Goal: Task Accomplishment & Management: Manage account settings

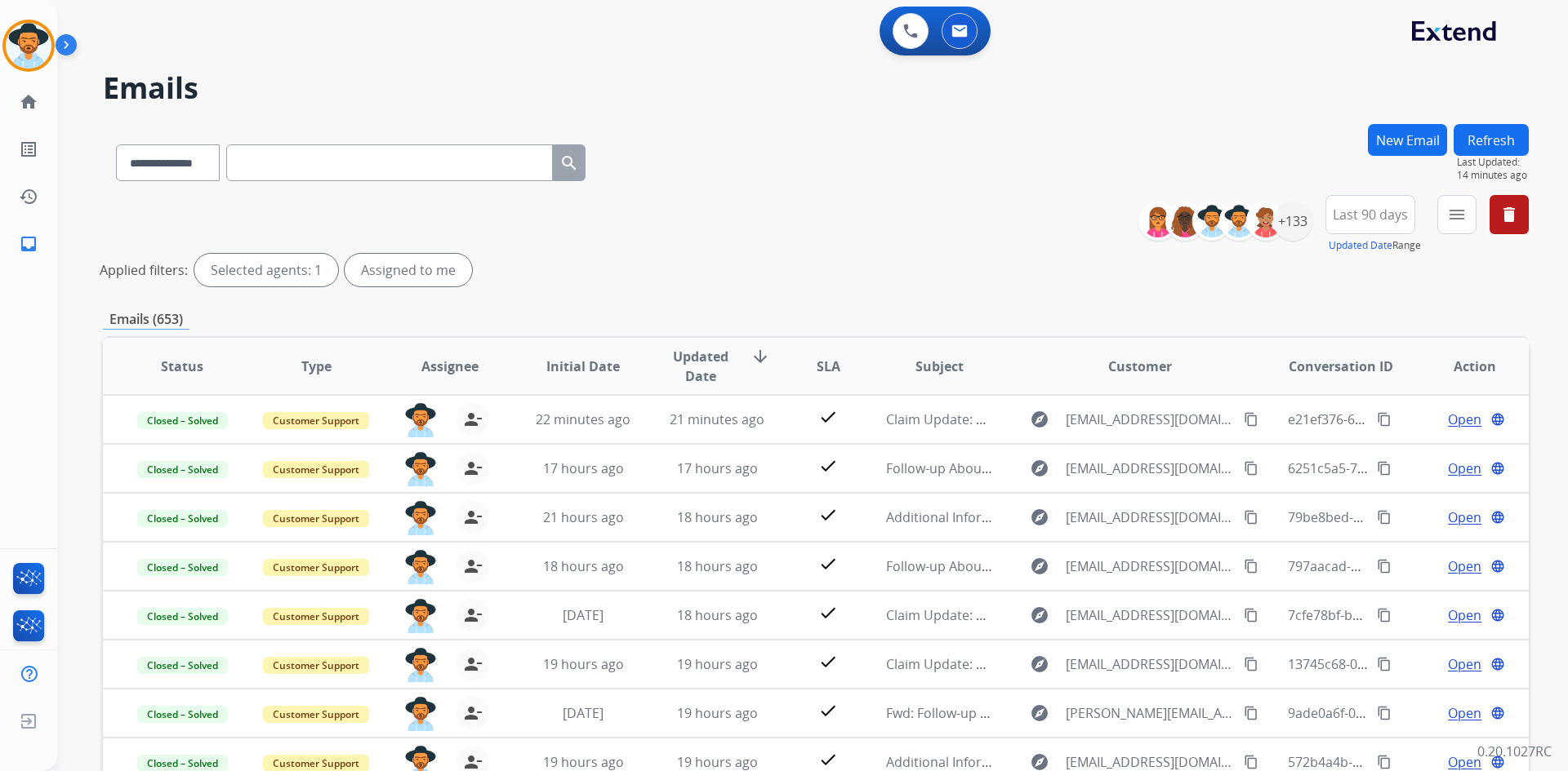
select select "**********"
drag, startPoint x: 37, startPoint y: 51, endPoint x: 54, endPoint y: 54, distance: 17.3
click at [37, 51] on img at bounding box center [28, 45] width 46 height 46
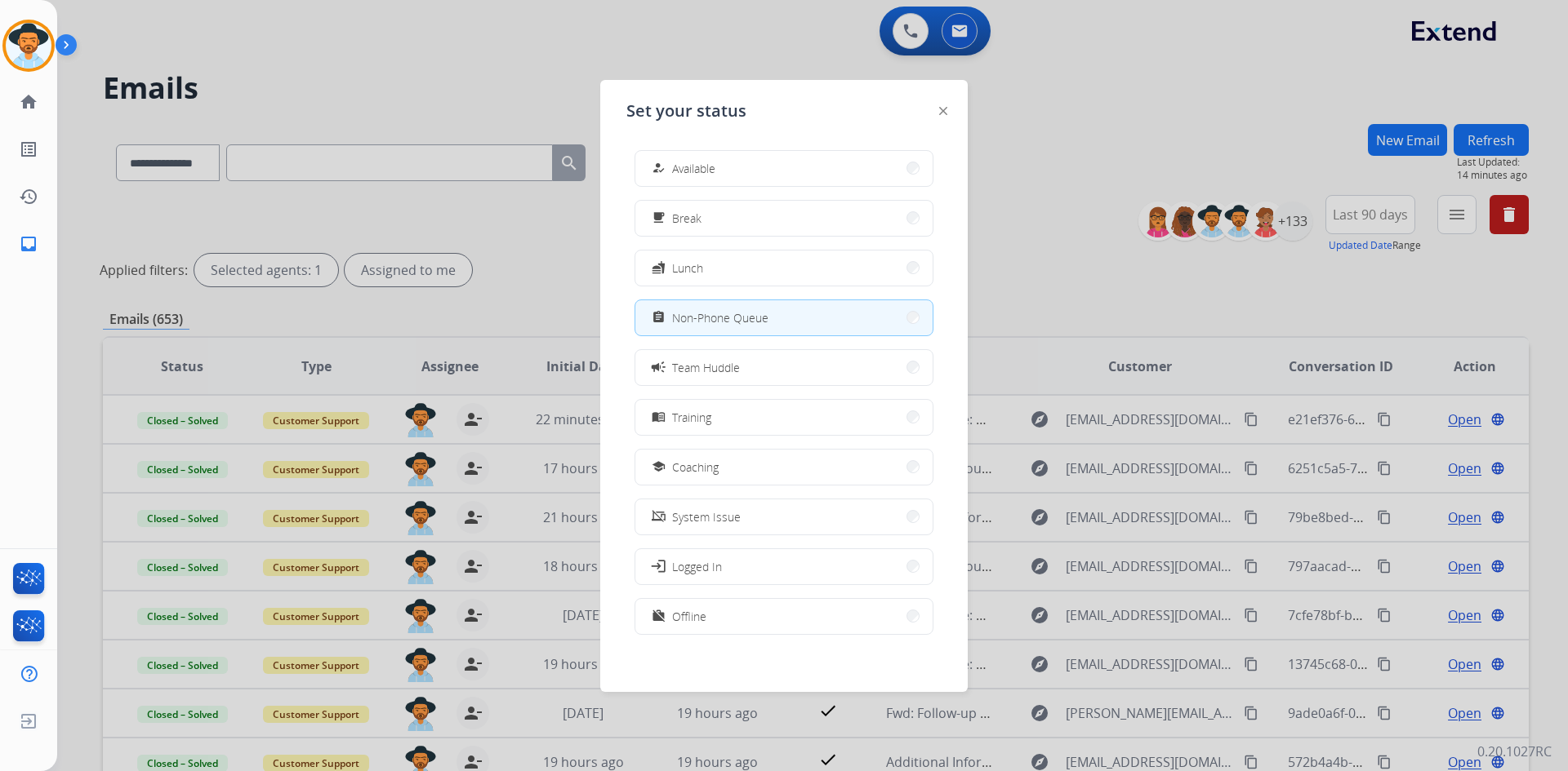
click at [1062, 177] on div at bounding box center [784, 386] width 1568 height 771
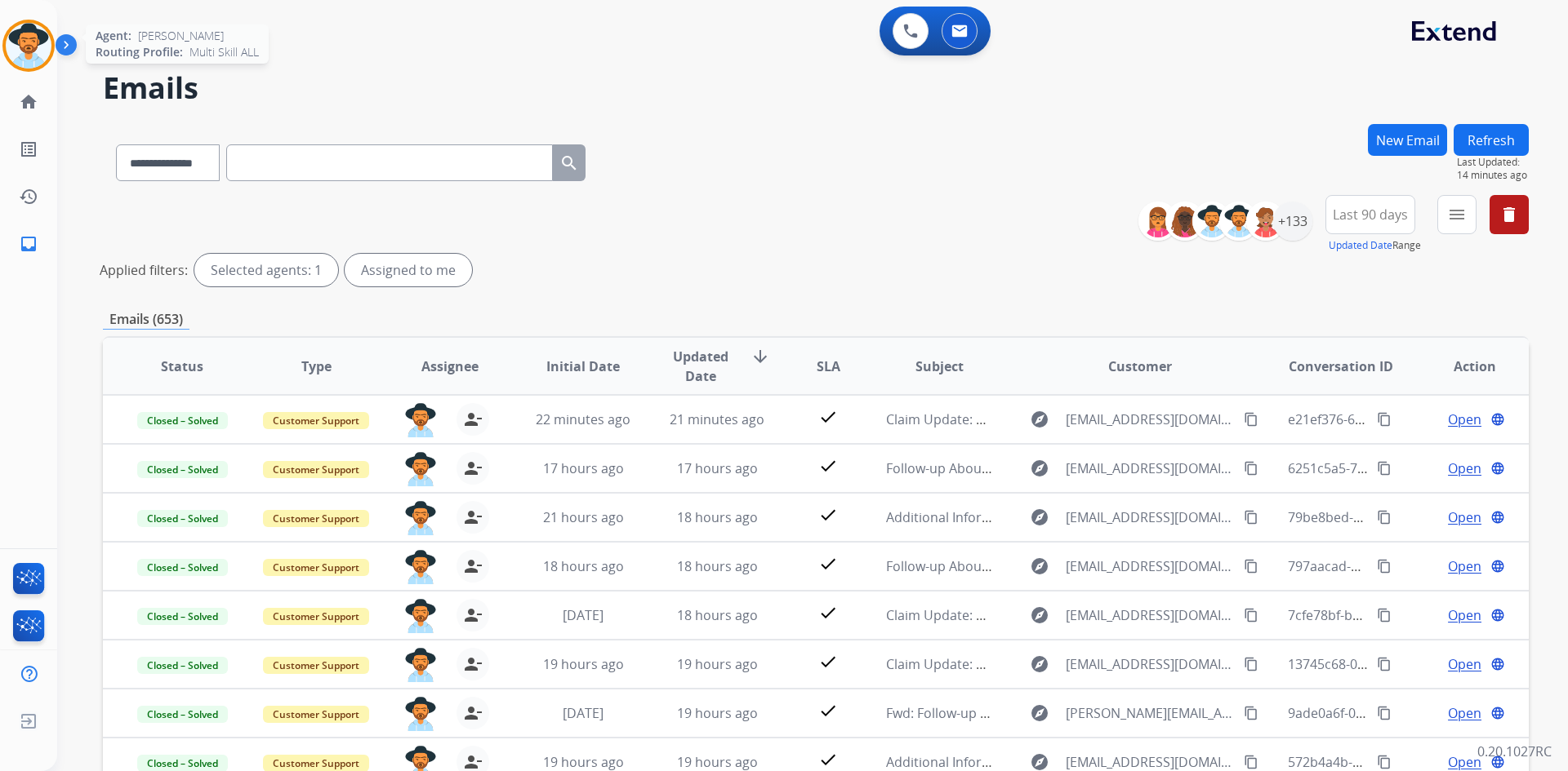
click at [38, 50] on img at bounding box center [28, 45] width 46 height 46
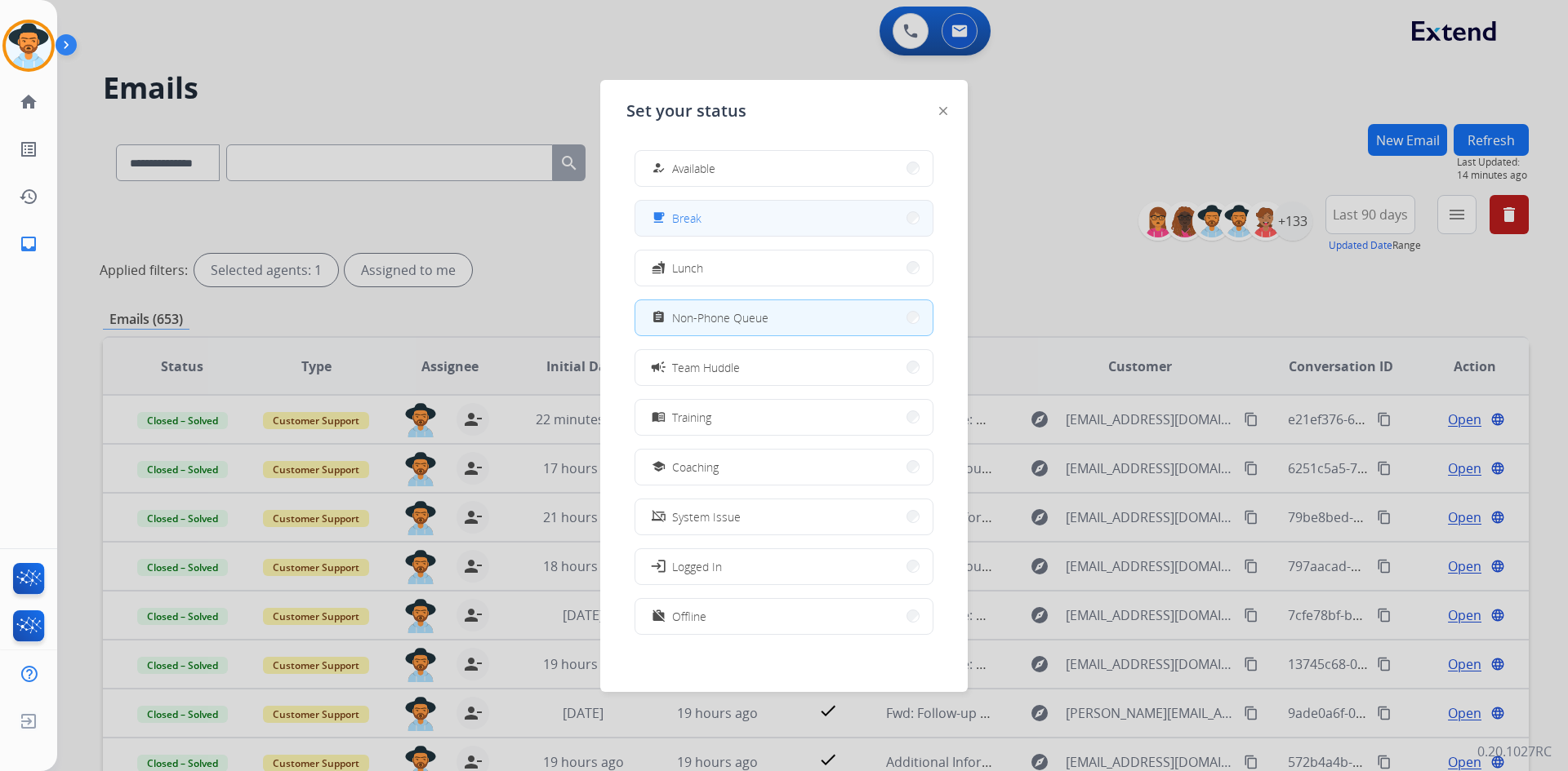
click at [754, 230] on button "free_breakfast Break" at bounding box center [783, 218] width 297 height 35
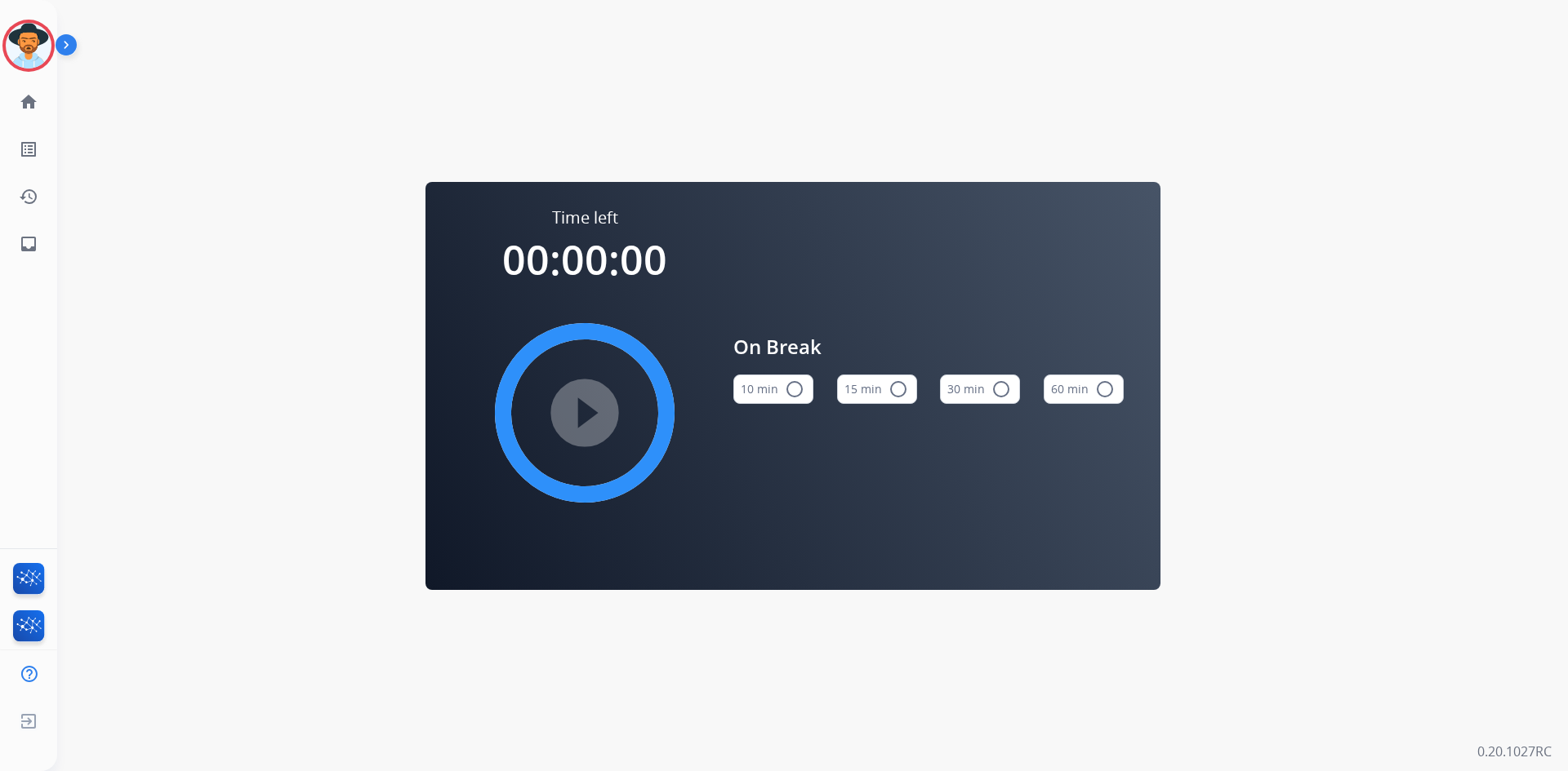
click at [892, 390] on mat-icon "radio_button_unchecked" at bounding box center [898, 389] width 19 height 19
click at [584, 404] on mat-icon "play_circle_filled" at bounding box center [584, 412] width 19 height 19
click at [29, 53] on img at bounding box center [28, 45] width 46 height 46
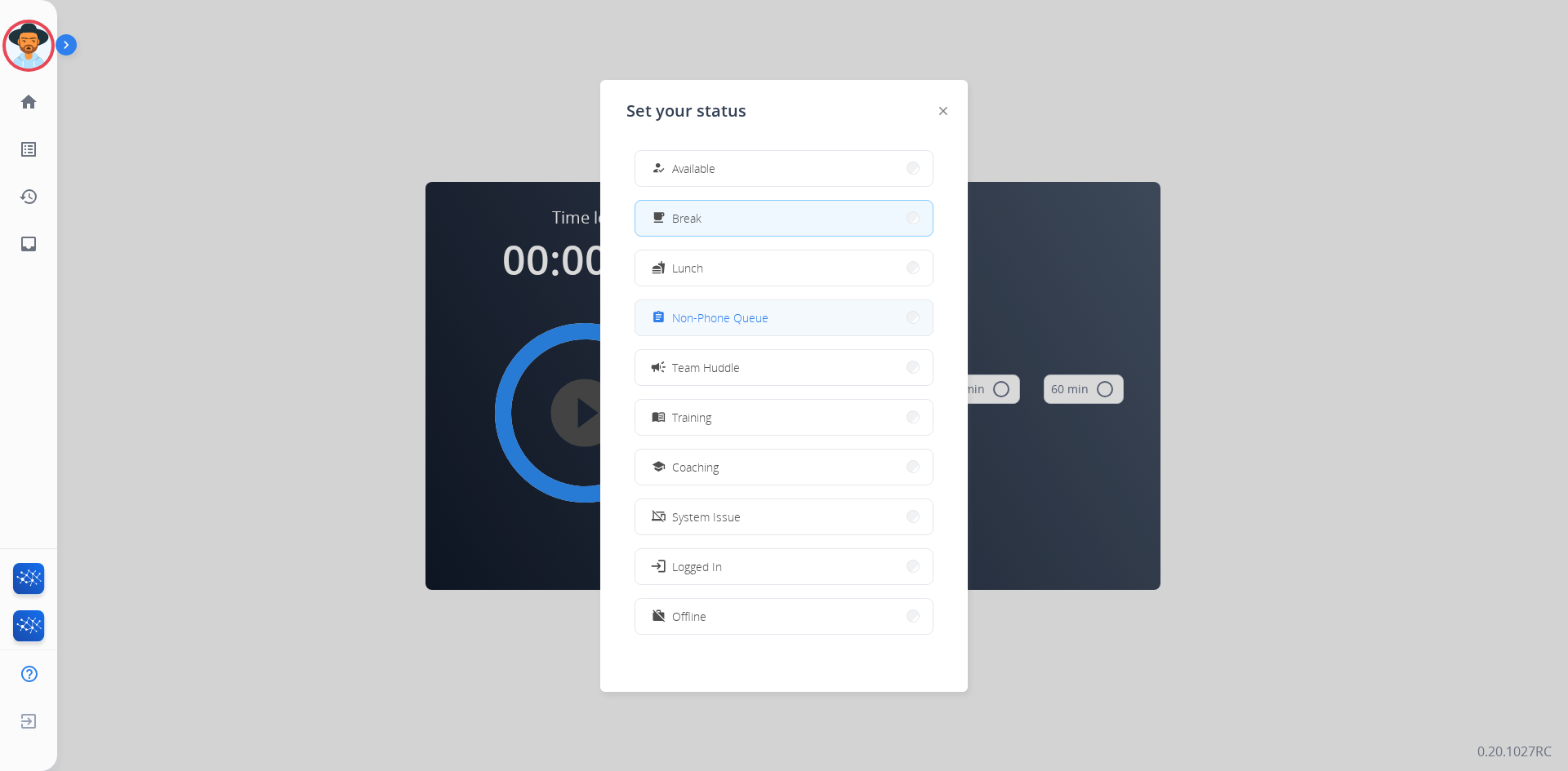
click at [731, 324] on span "Non-Phone Queue" at bounding box center [720, 318] width 96 height 17
